Goal: Task Accomplishment & Management: Manage account settings

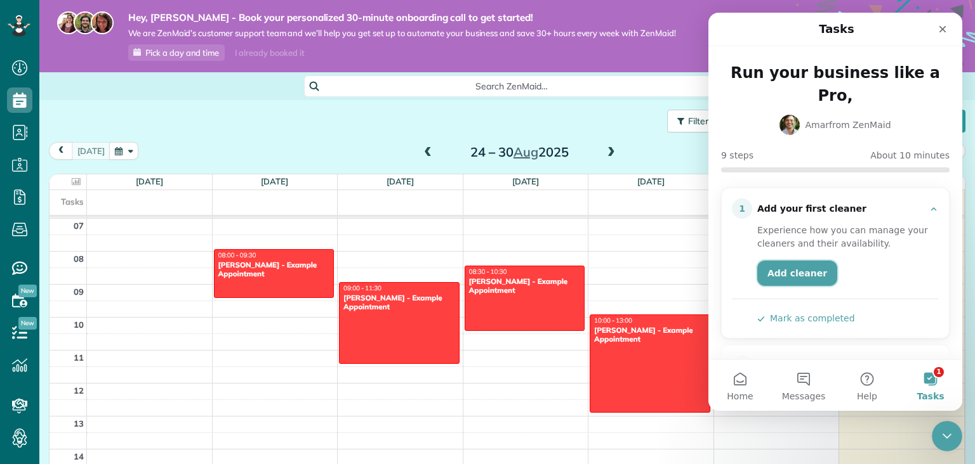
click at [811, 261] on link "Add cleaner" at bounding box center [797, 273] width 80 height 25
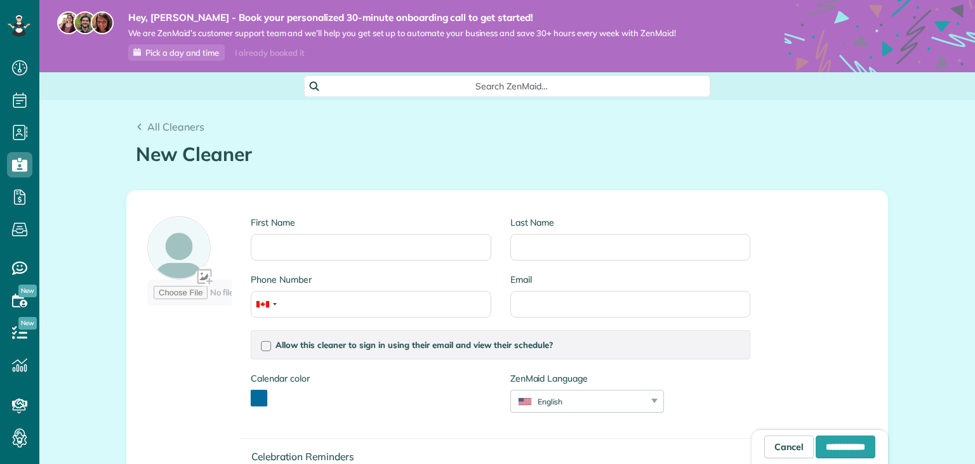
scroll to position [5, 5]
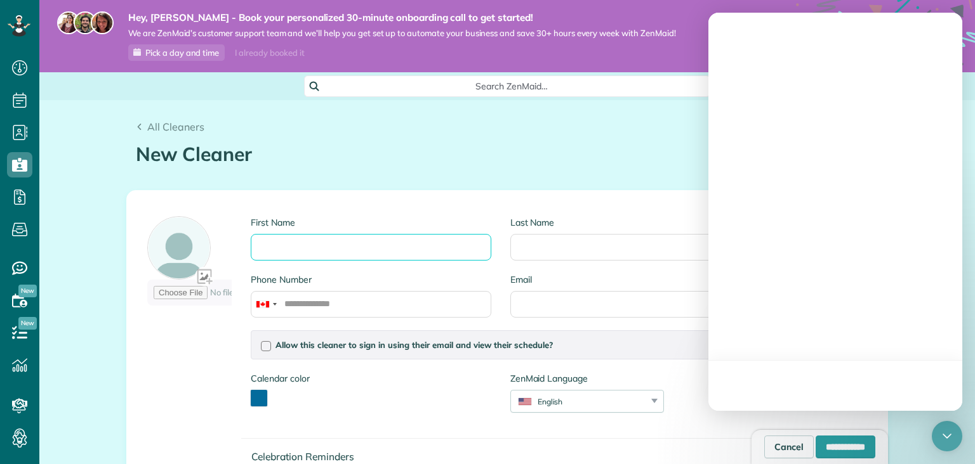
click at [321, 255] on input "First Name" at bounding box center [371, 247] width 240 height 27
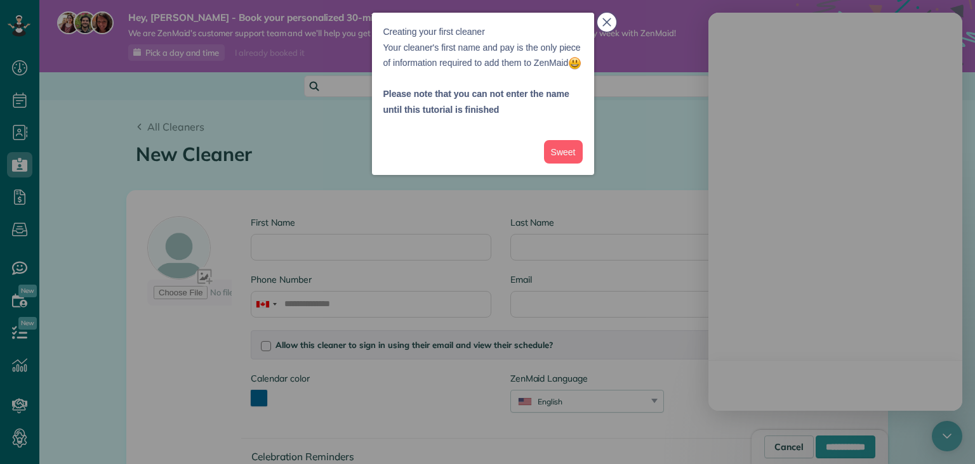
click at [603, 24] on icon "close," at bounding box center [606, 22] width 9 height 9
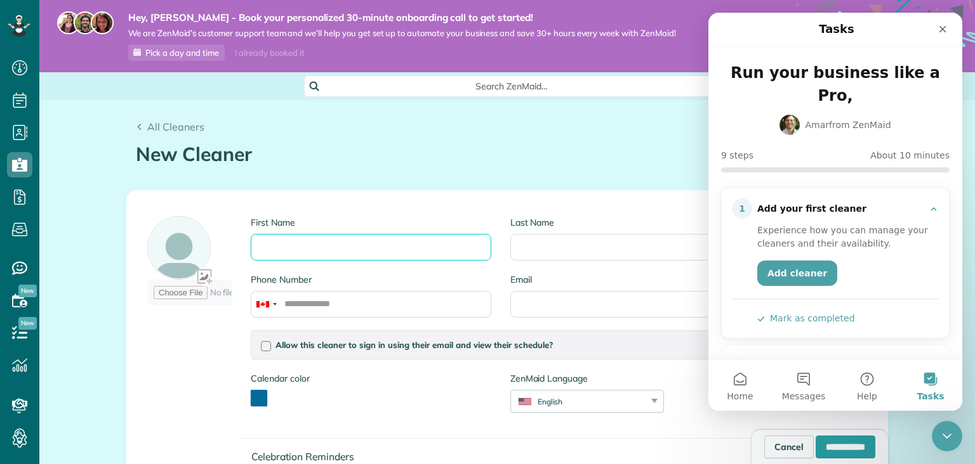
scroll to position [0, 0]
click at [465, 169] on div "New Cleaner Creating a New Employee [4 min]" at bounding box center [507, 157] width 742 height 27
click at [944, 34] on icon "Close" at bounding box center [942, 29] width 10 height 10
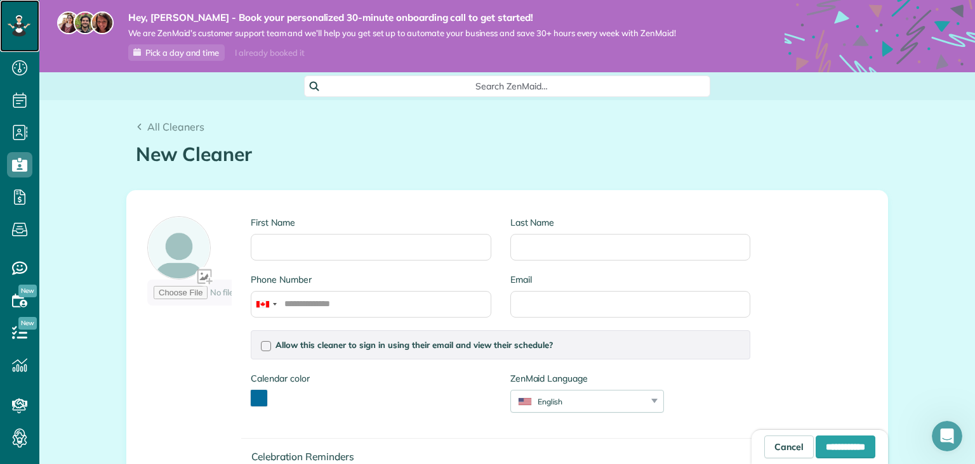
click at [17, 21] on icon at bounding box center [19, 26] width 23 height 22
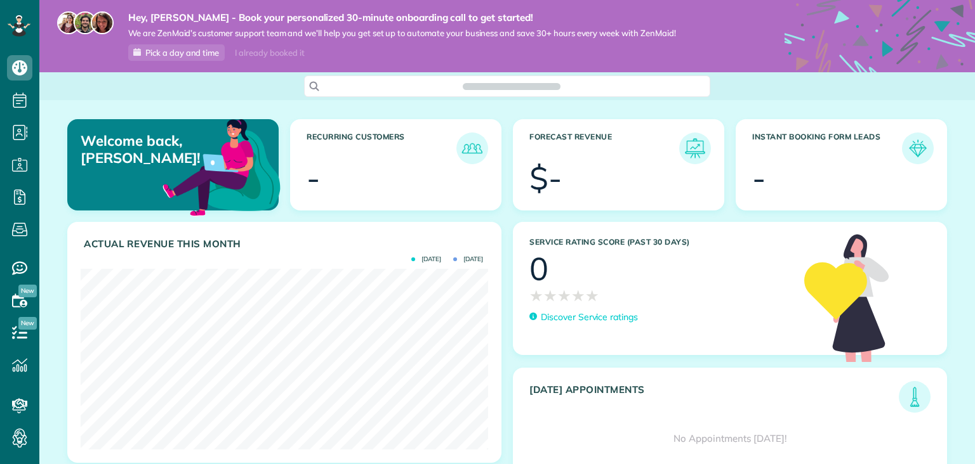
scroll to position [180, 407]
click at [22, 438] on icon at bounding box center [19, 440] width 25 height 25
